Goal: Browse casually: Explore the website without a specific task or goal

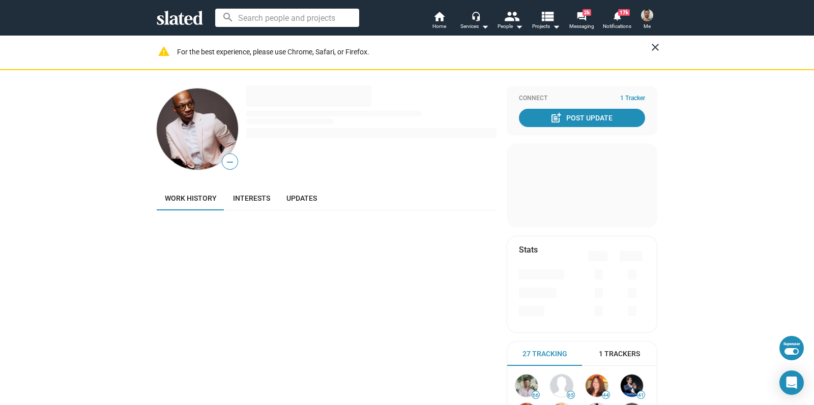
click at [652, 48] on mat-icon "close" at bounding box center [655, 47] width 12 height 12
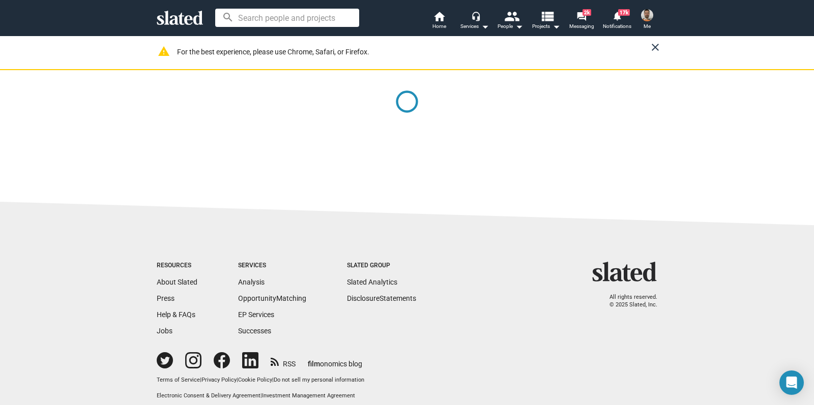
click at [649, 47] on mat-icon "close" at bounding box center [655, 47] width 12 height 12
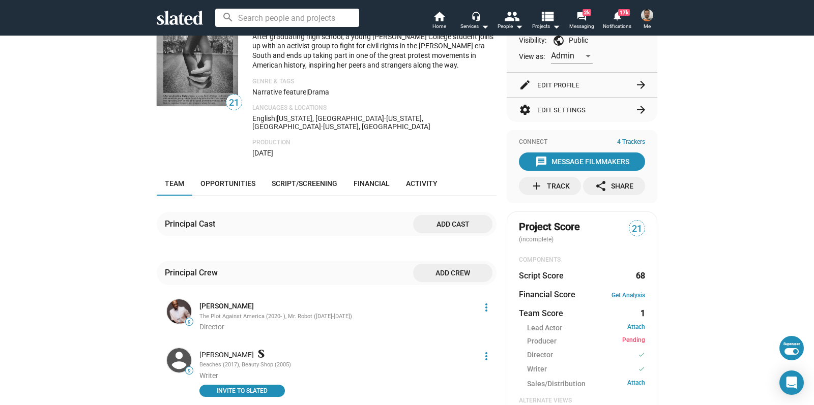
scroll to position [127, 0]
